Goal: Information Seeking & Learning: Learn about a topic

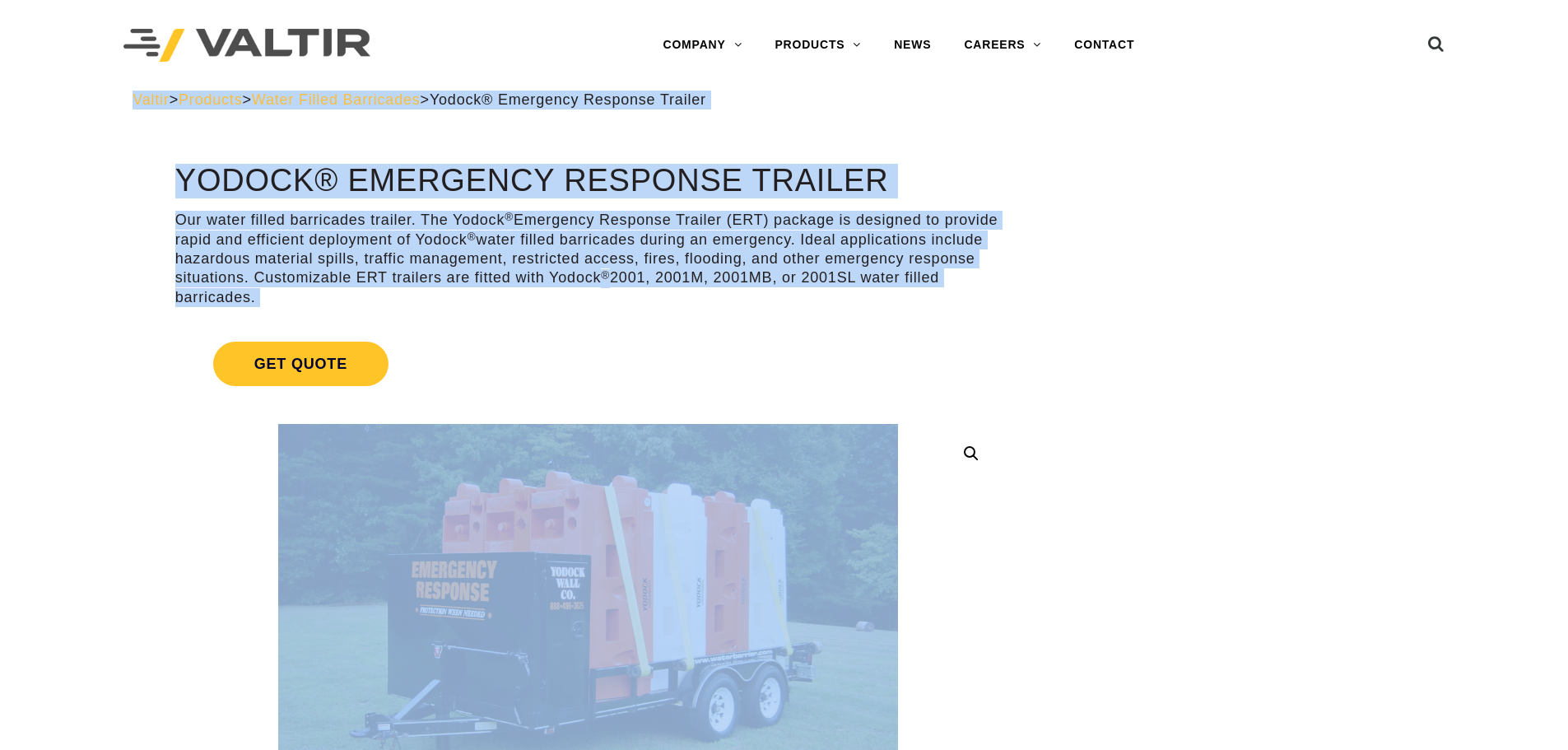
drag, startPoint x: 1563, startPoint y: 89, endPoint x: 1567, endPoint y: 208, distance: 119.1
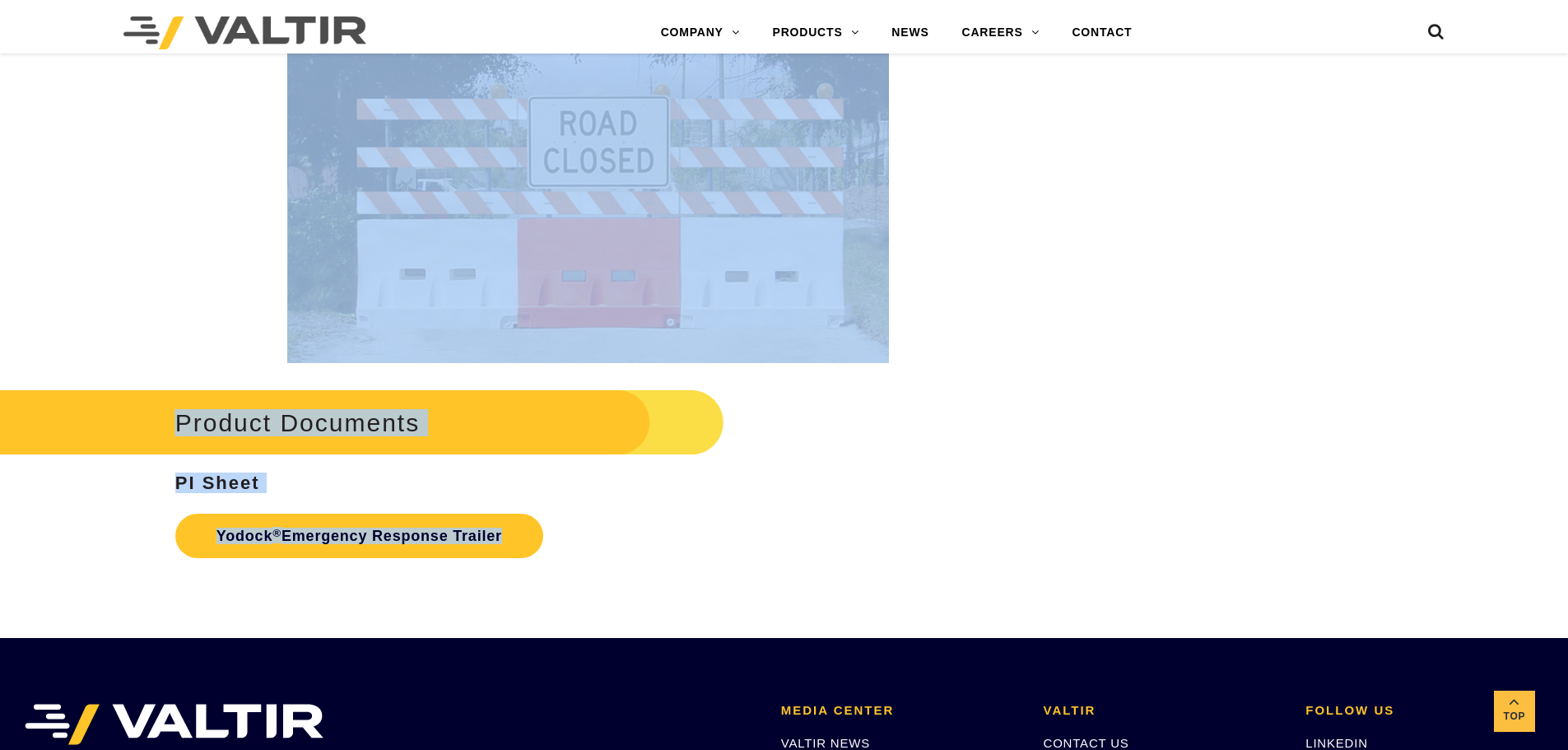
scroll to position [2965, 0]
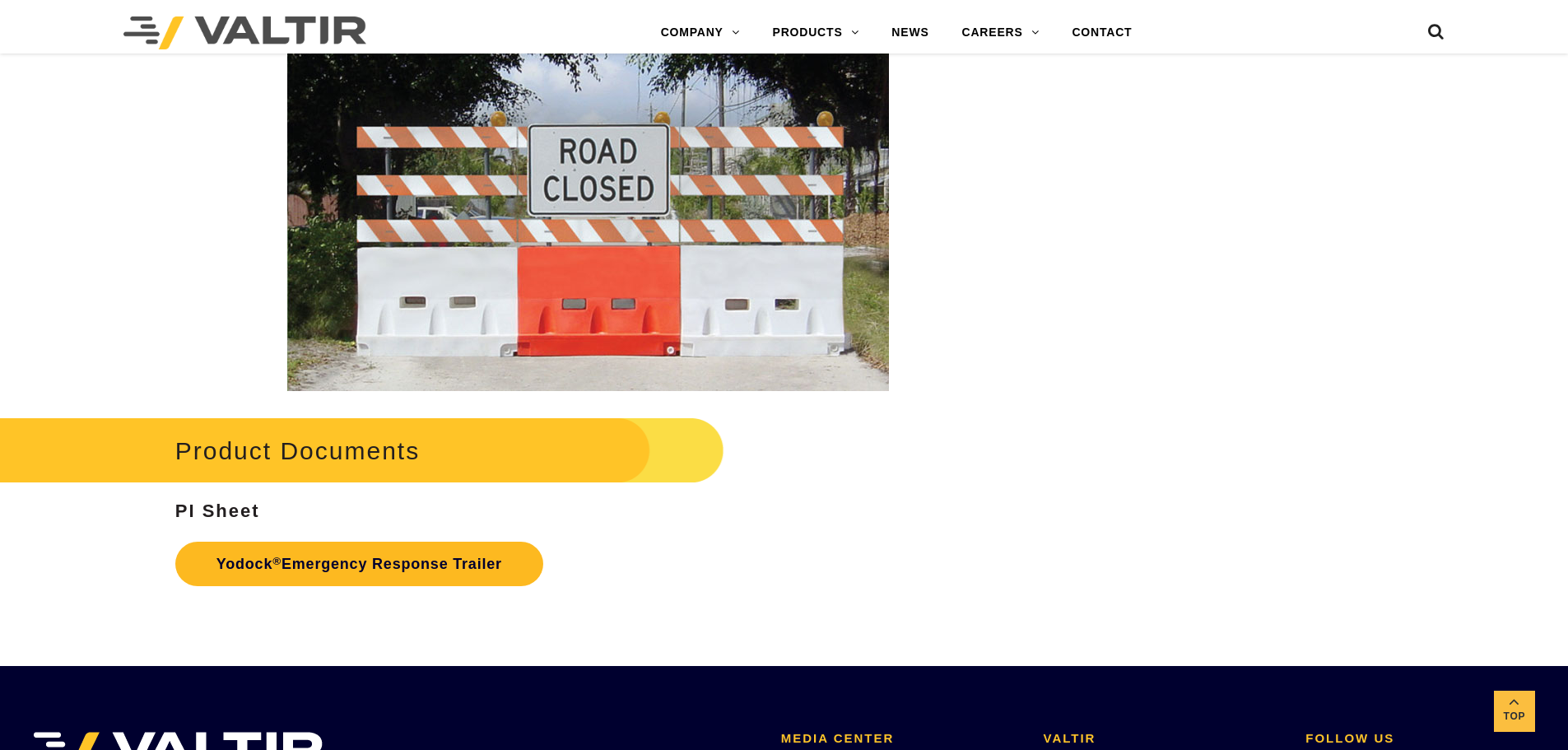
click at [226, 563] on strong "Yodock ® Emergency Response Trailer" at bounding box center [359, 564] width 285 height 16
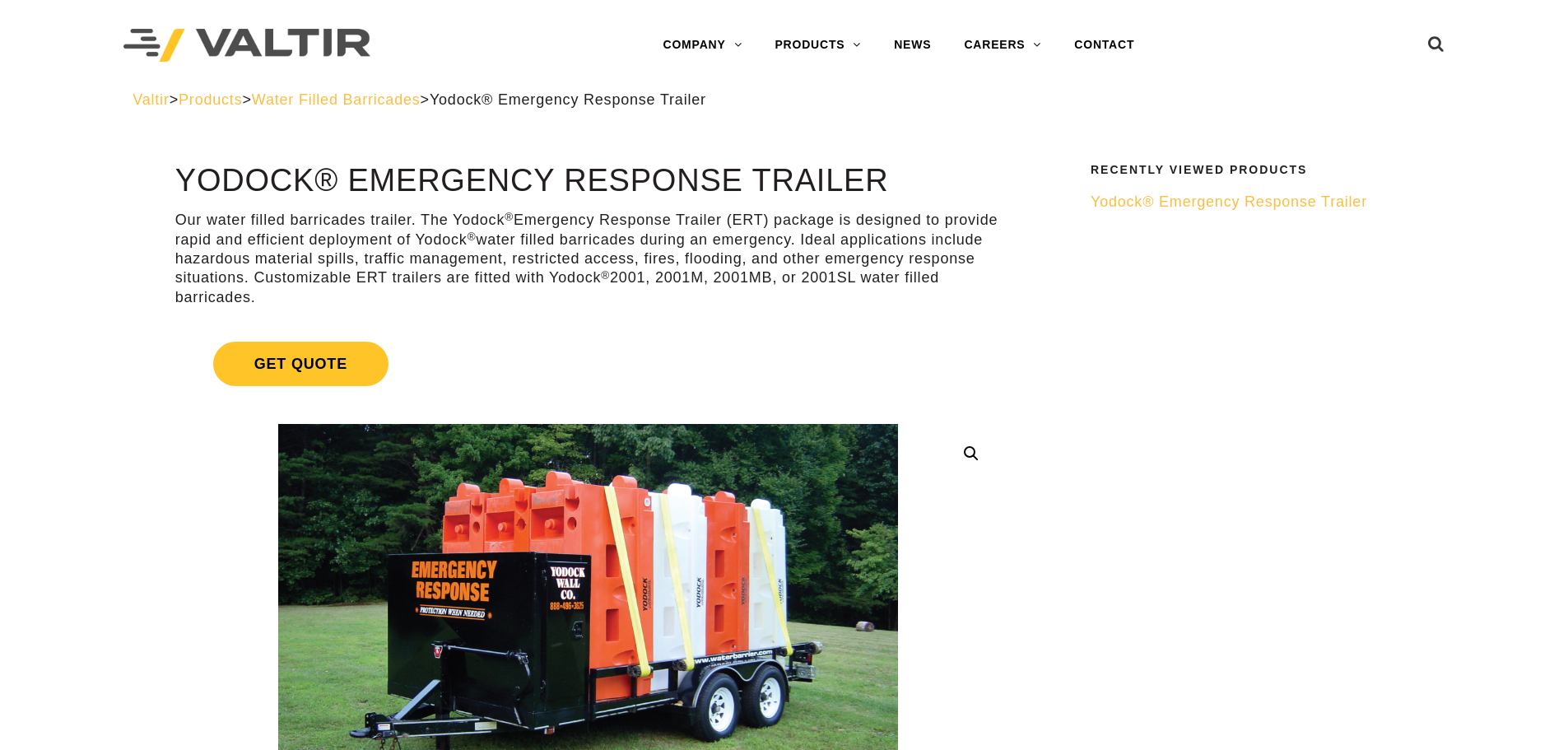
drag, startPoint x: 1567, startPoint y: 136, endPoint x: 1547, endPoint y: 247, distance: 112.8
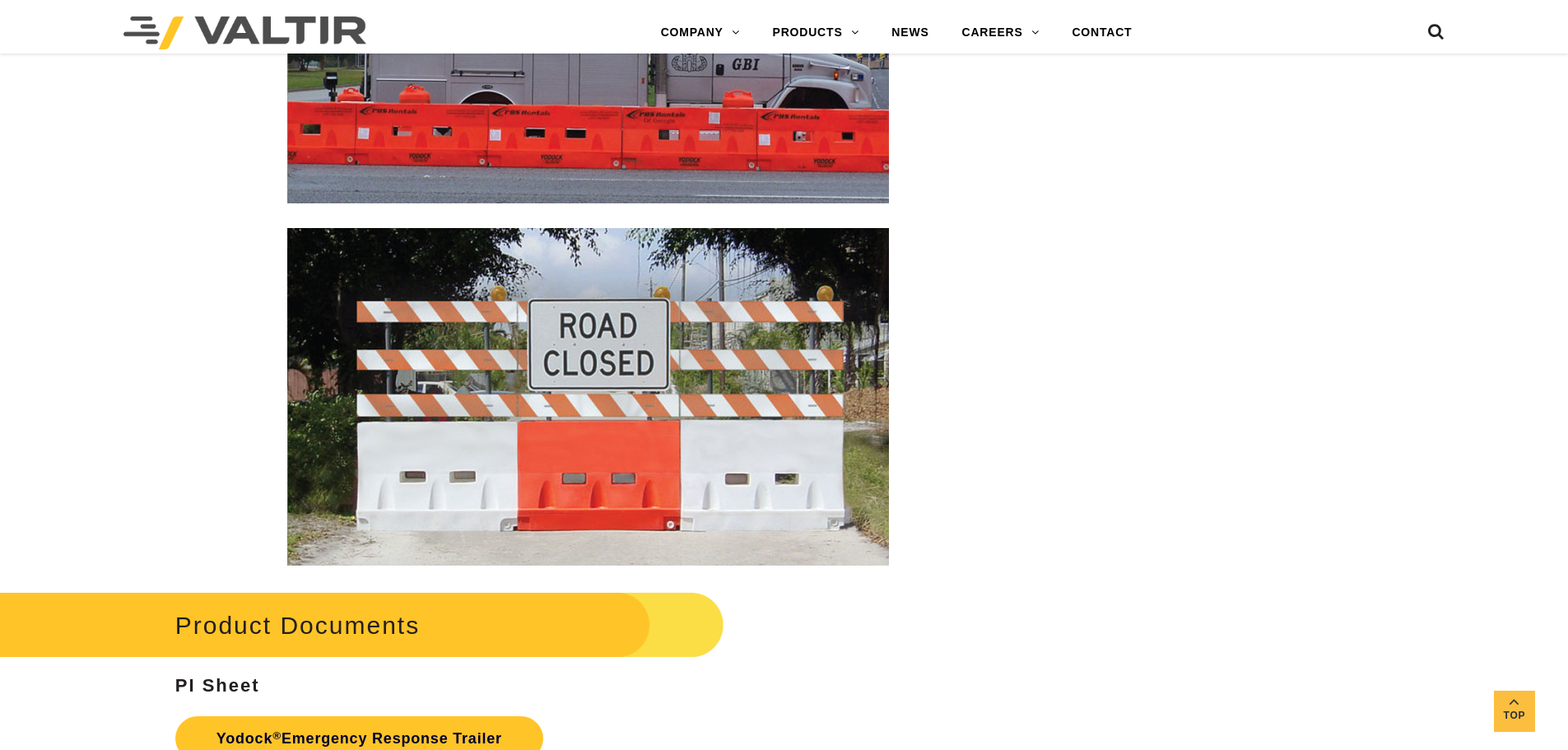
scroll to position [2833, 0]
